Goal: Task Accomplishment & Management: Use online tool/utility

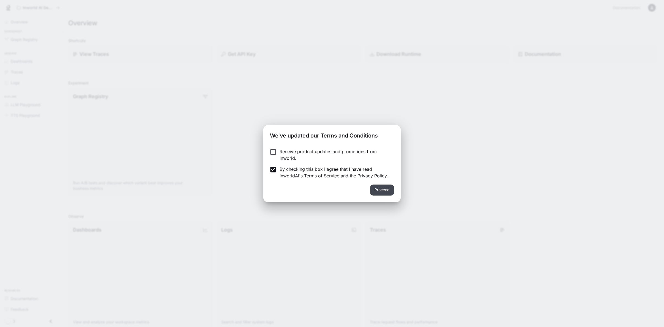
click at [375, 187] on button "Proceed" at bounding box center [382, 190] width 24 height 11
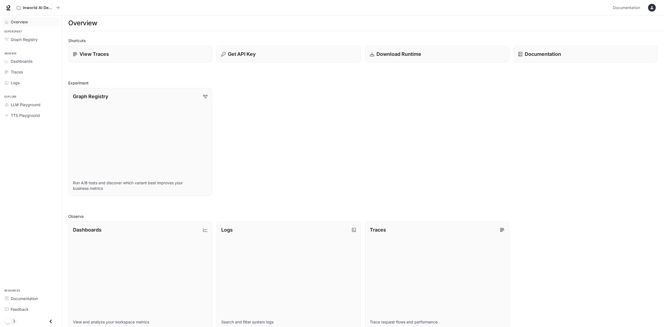
click at [16, 21] on span "Overview" at bounding box center [19, 22] width 17 height 6
click at [36, 7] on p "Inworld AI Demos" at bounding box center [38, 8] width 31 height 5
click at [128, 54] on div "View Traces" at bounding box center [140, 53] width 136 height 7
